Goal: Task Accomplishment & Management: Manage account settings

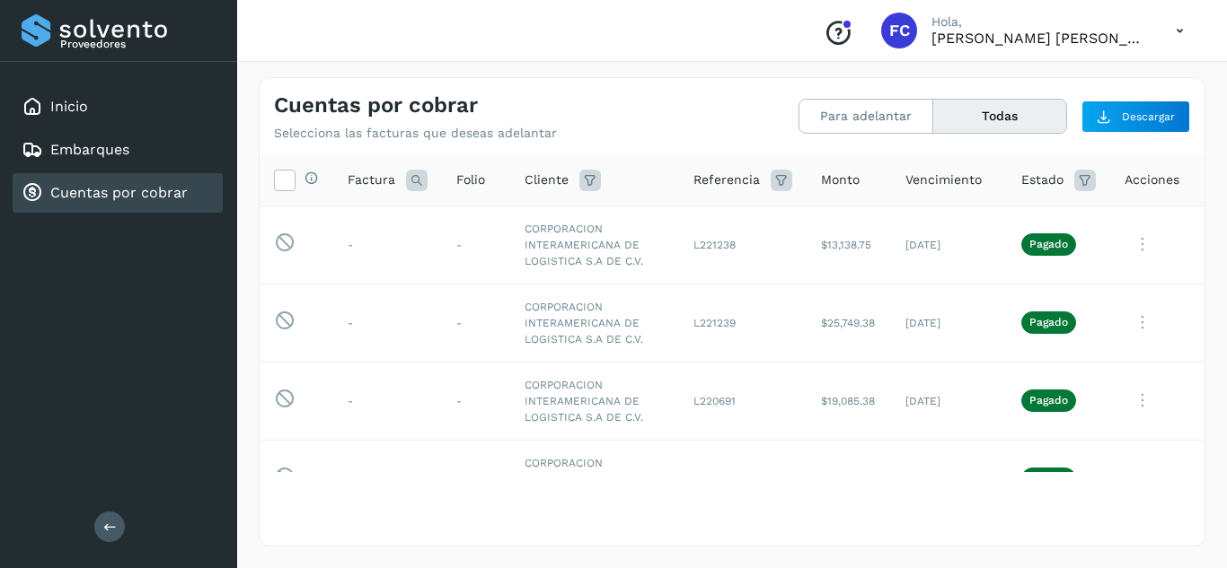
click at [106, 200] on link "Cuentas por cobrar" at bounding box center [118, 192] width 137 height 17
click at [867, 115] on button "Para adelantar" at bounding box center [866, 116] width 134 height 33
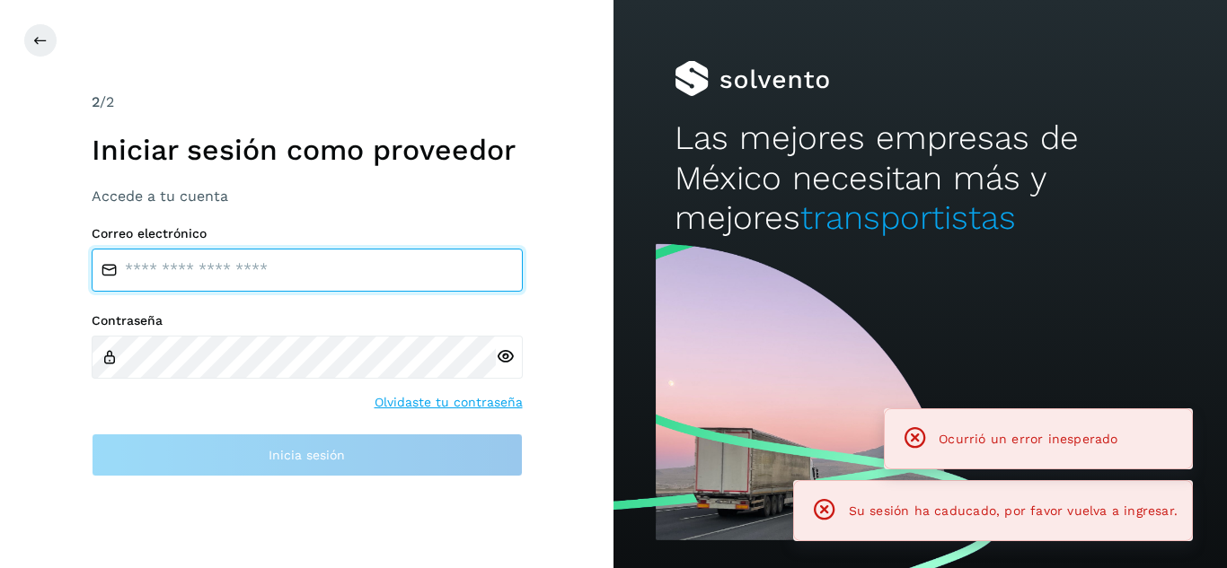
type input "**********"
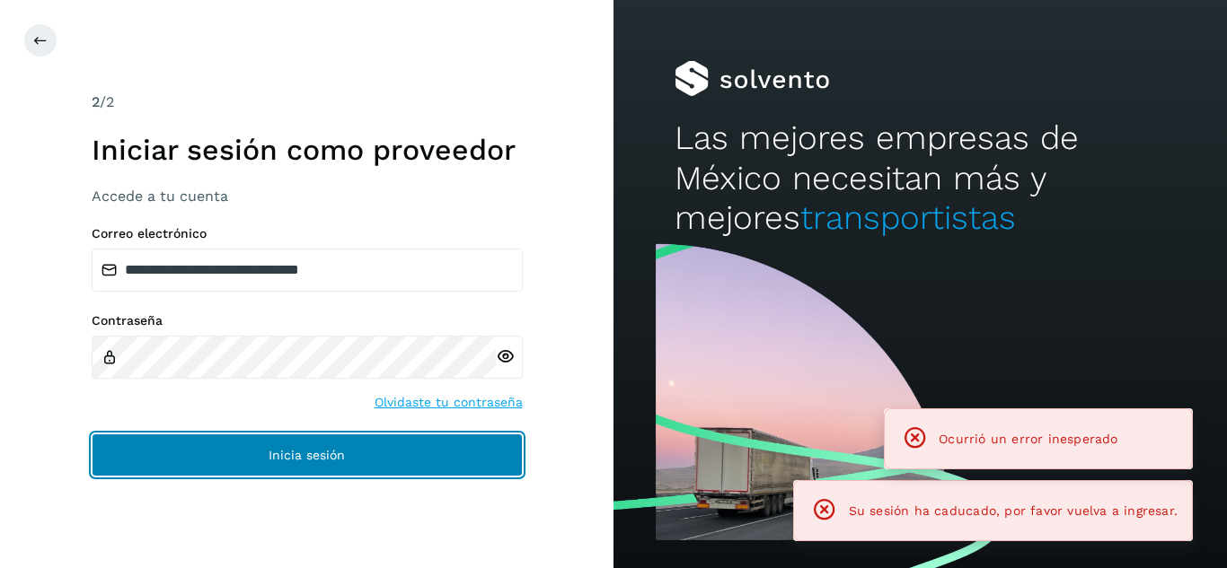
click at [382, 464] on button "Inicia sesión" at bounding box center [307, 455] width 431 height 43
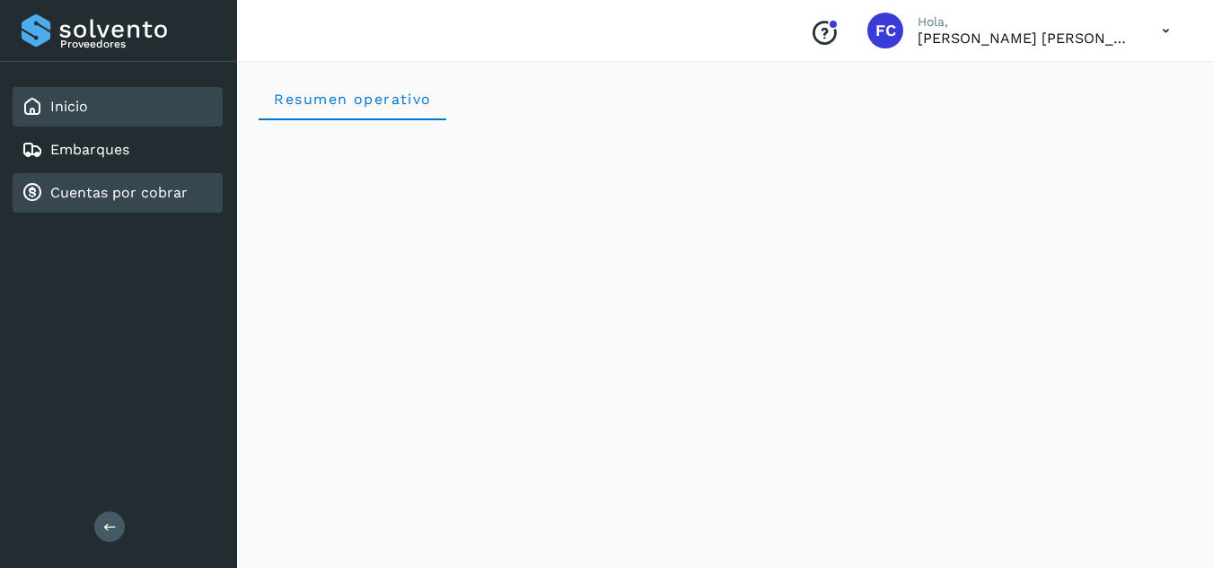
click at [149, 198] on link "Cuentas por cobrar" at bounding box center [118, 192] width 137 height 17
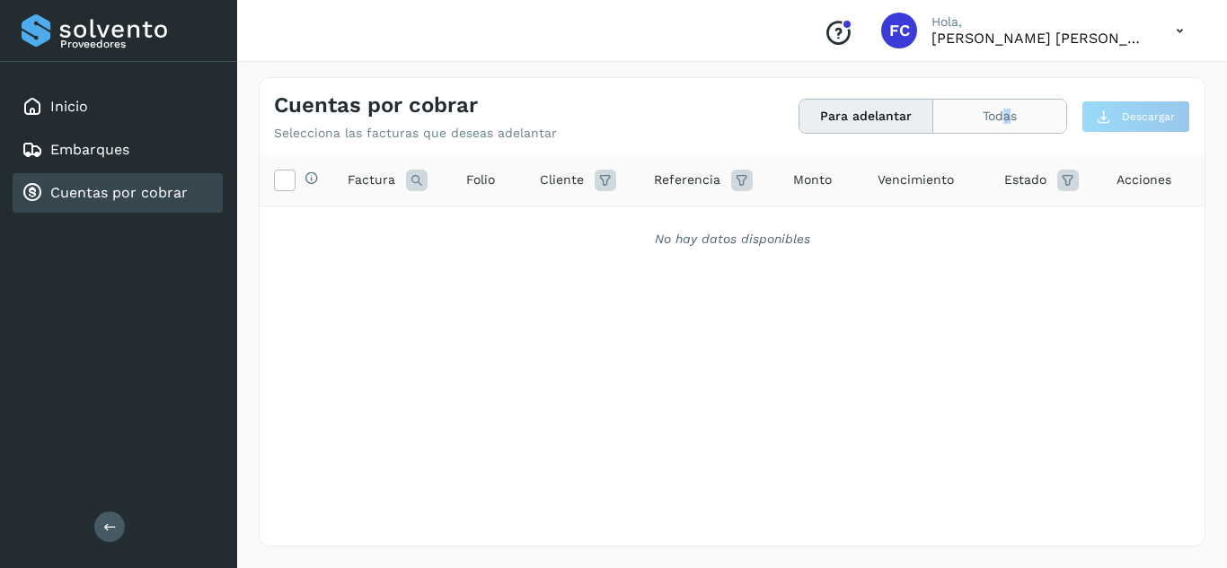
drag, startPoint x: 1010, startPoint y: 89, endPoint x: 1004, endPoint y: 101, distance: 13.3
click at [1004, 101] on div "Cuentas por cobrar Selecciona las facturas que deseas adelantar Para adelantar …" at bounding box center [732, 109] width 945 height 63
click at [1004, 101] on button "Todas" at bounding box center [999, 116] width 133 height 33
